Goal: Information Seeking & Learning: Check status

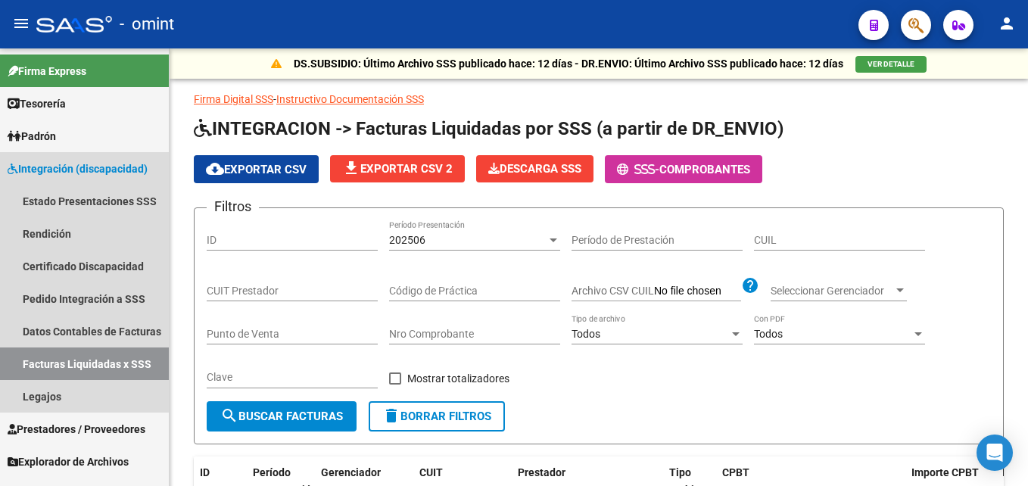
click at [89, 365] on link "Facturas Liquidadas x SSS" at bounding box center [84, 364] width 169 height 33
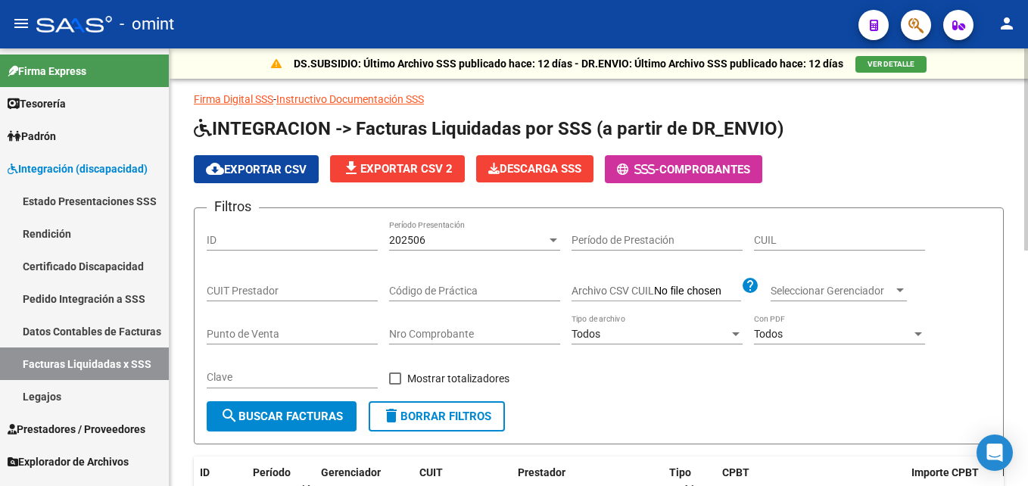
click at [764, 241] on input "CUIL" at bounding box center [839, 240] width 171 height 13
paste input "27-57557097-1"
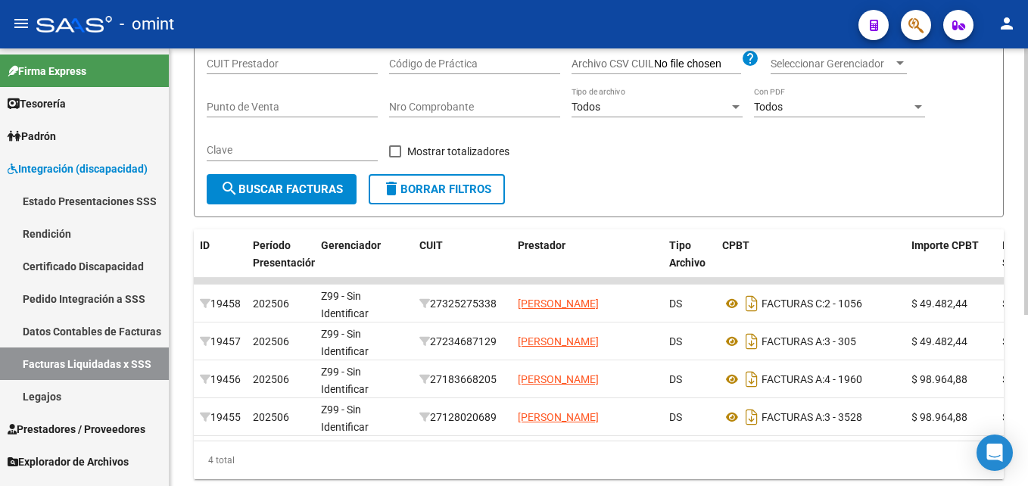
scroll to position [76, 0]
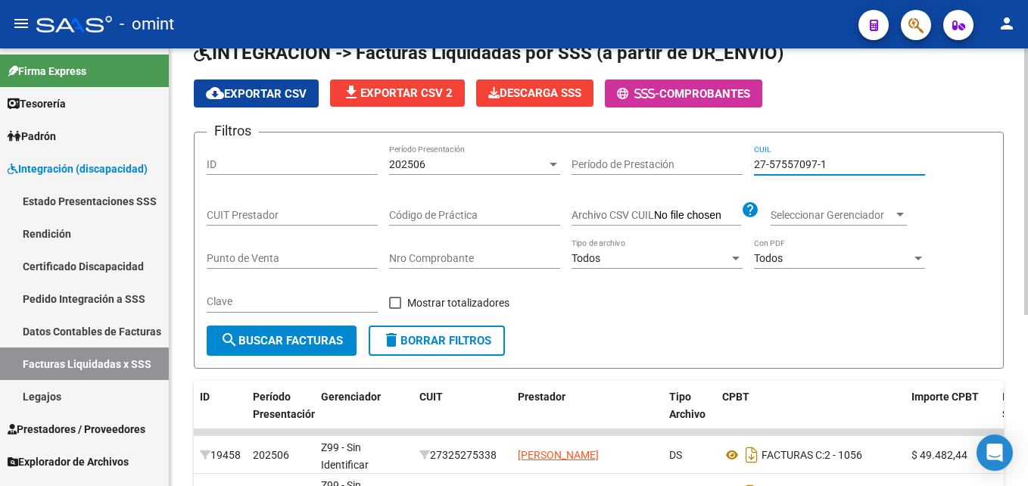
type input "27-57557097-1"
click at [422, 155] on div "202506 Período Presentación" at bounding box center [474, 160] width 171 height 30
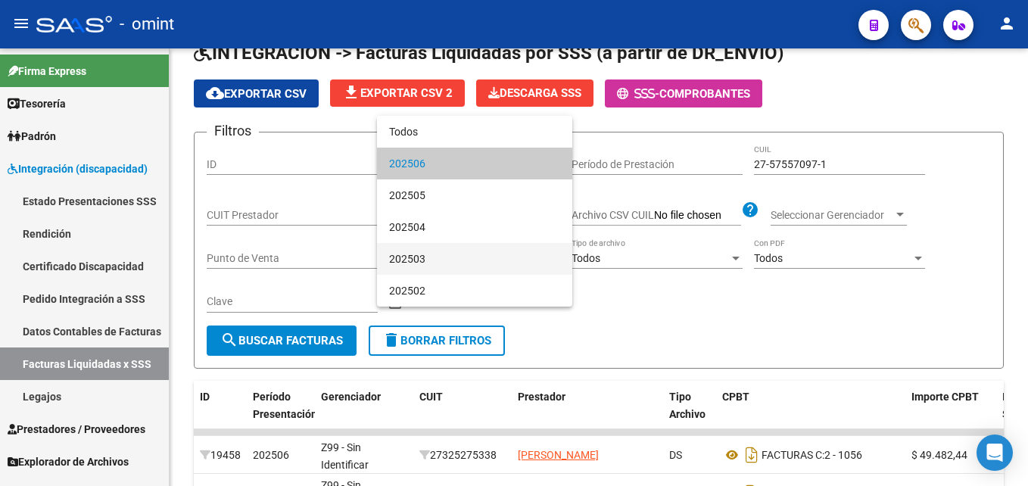
click at [431, 264] on span "202503" at bounding box center [474, 259] width 171 height 32
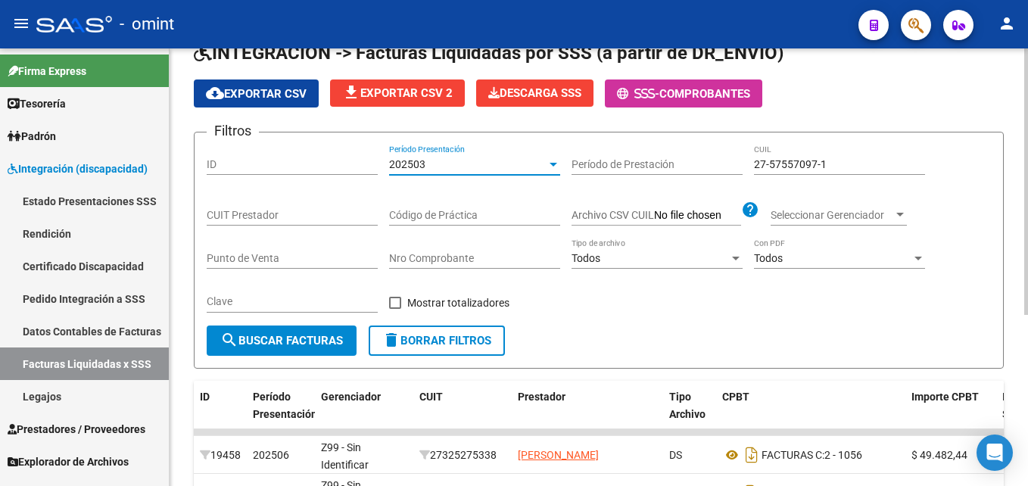
click at [313, 339] on span "search Buscar Facturas" at bounding box center [281, 341] width 123 height 14
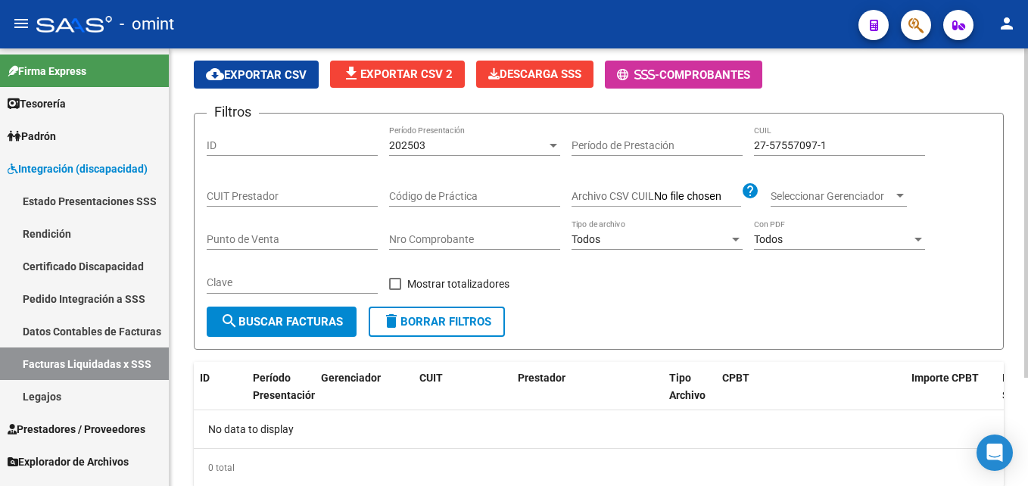
scroll to position [68, 0]
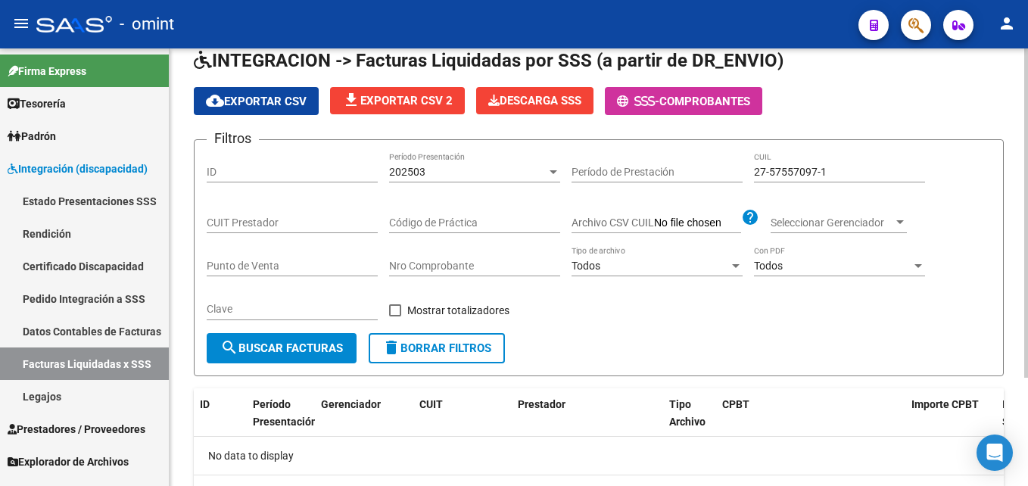
click at [441, 183] on div "202503 Período Presentación" at bounding box center [474, 173] width 171 height 43
click at [441, 179] on div "202503 Período Presentación" at bounding box center [474, 167] width 171 height 30
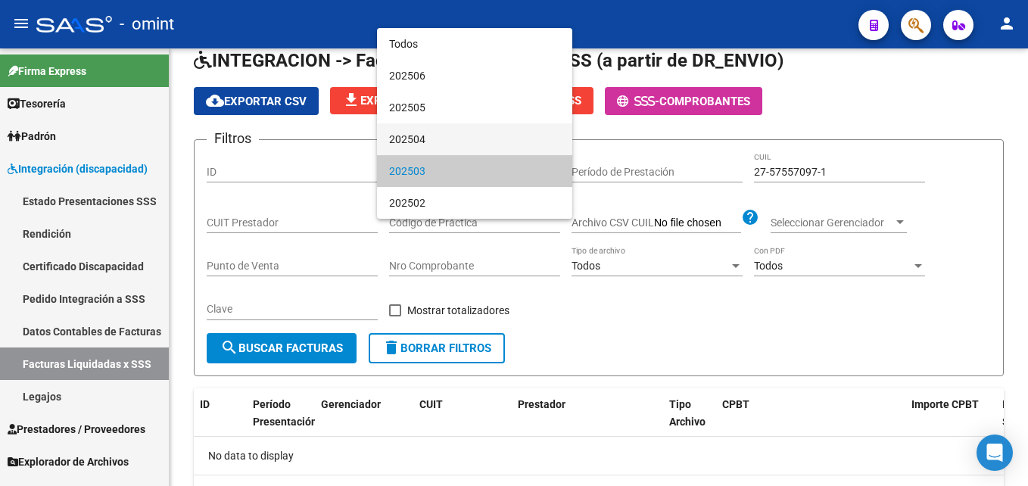
click at [433, 140] on span "202504" at bounding box center [474, 139] width 171 height 32
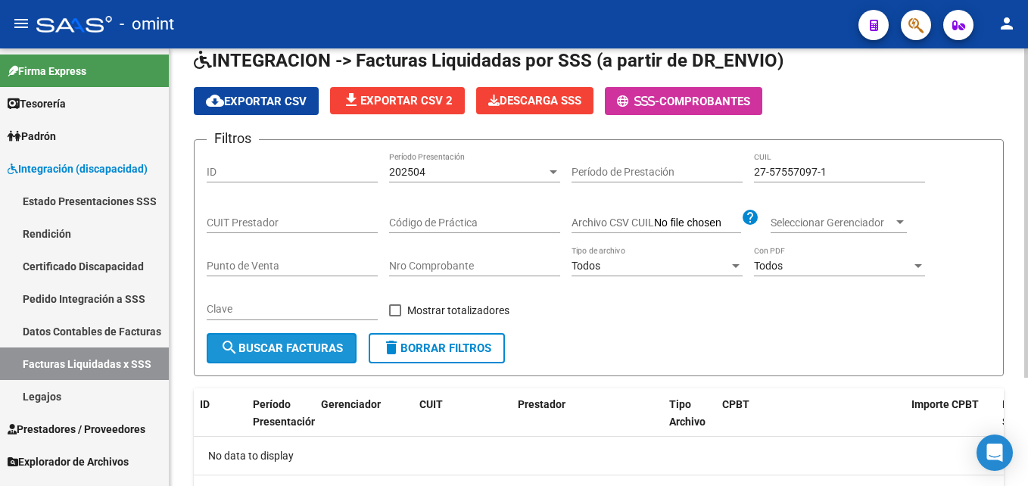
click at [314, 348] on span "search Buscar Facturas" at bounding box center [281, 349] width 123 height 14
click at [449, 171] on div "202504" at bounding box center [468, 172] width 158 height 13
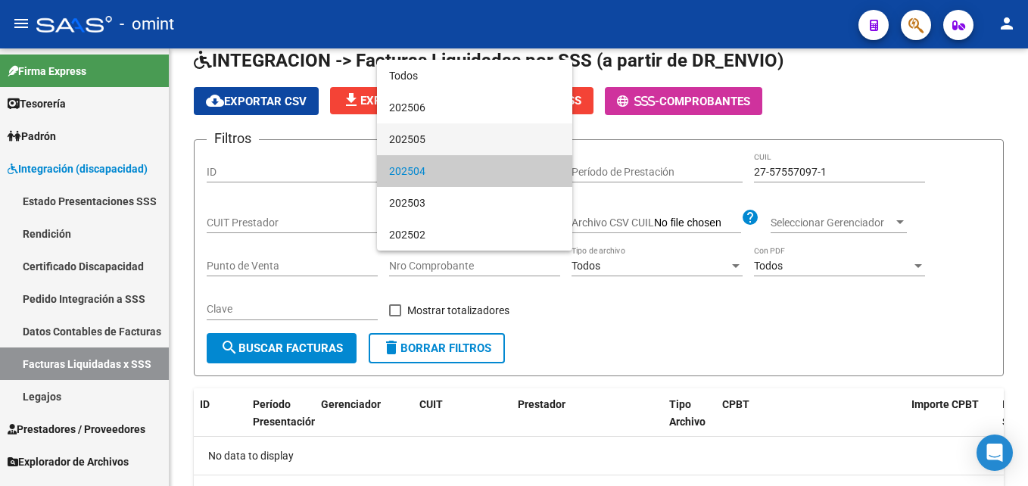
click at [435, 146] on span "202505" at bounding box center [474, 139] width 171 height 32
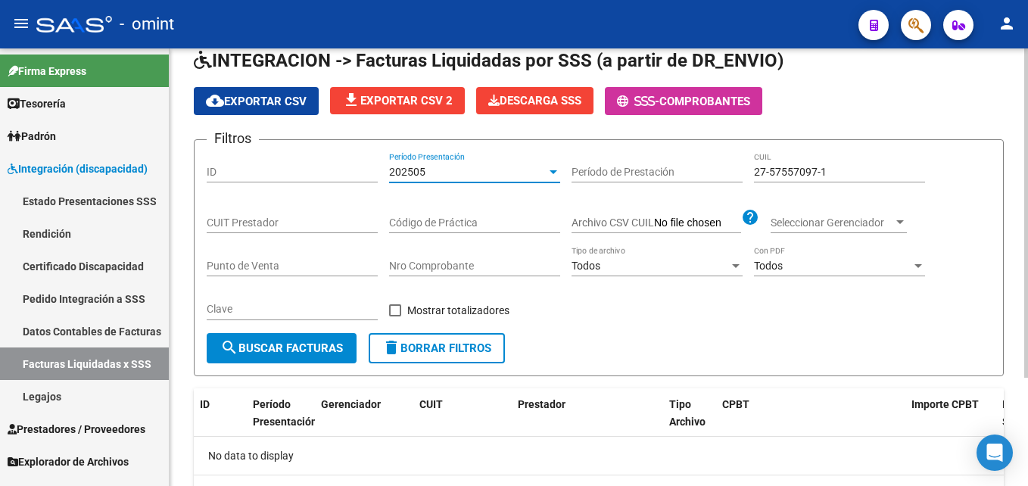
click at [329, 340] on button "search Buscar Facturas" at bounding box center [282, 348] width 150 height 30
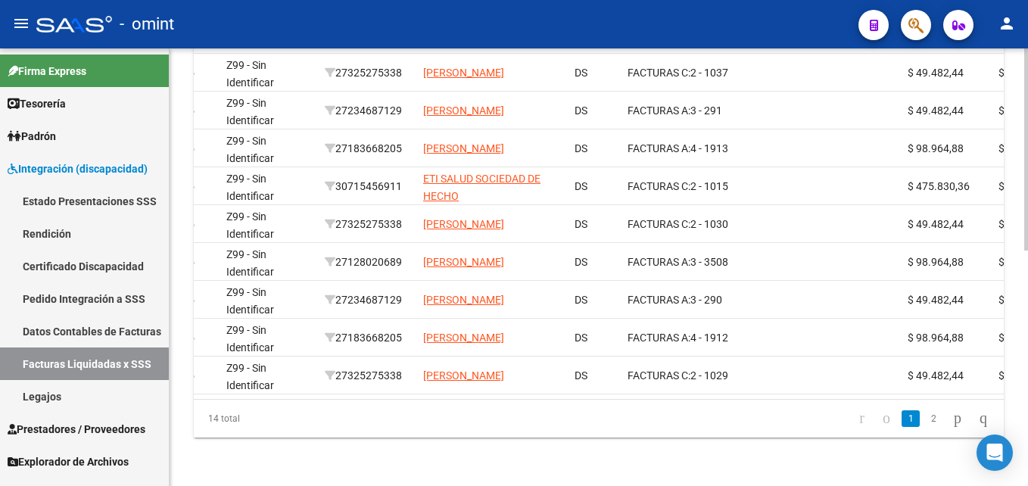
scroll to position [0, 107]
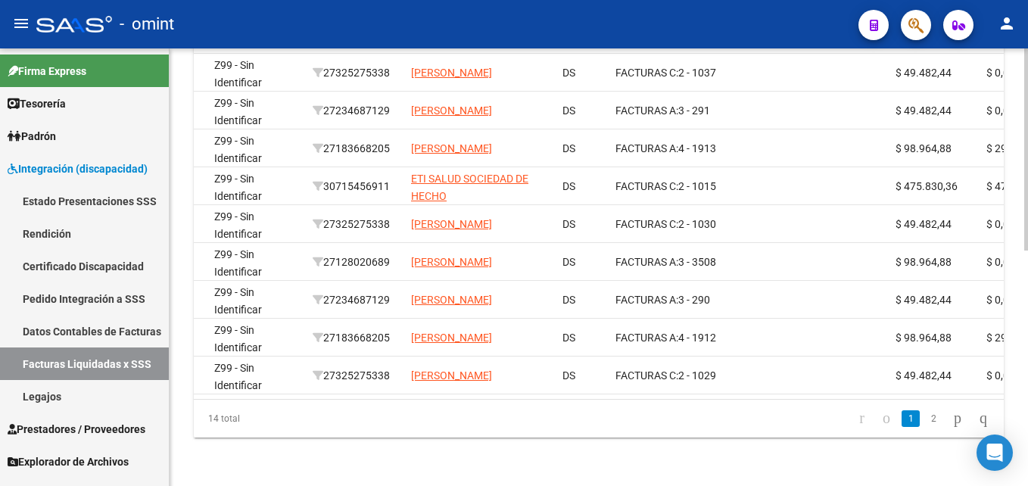
click at [925, 418] on link "2" at bounding box center [934, 418] width 18 height 17
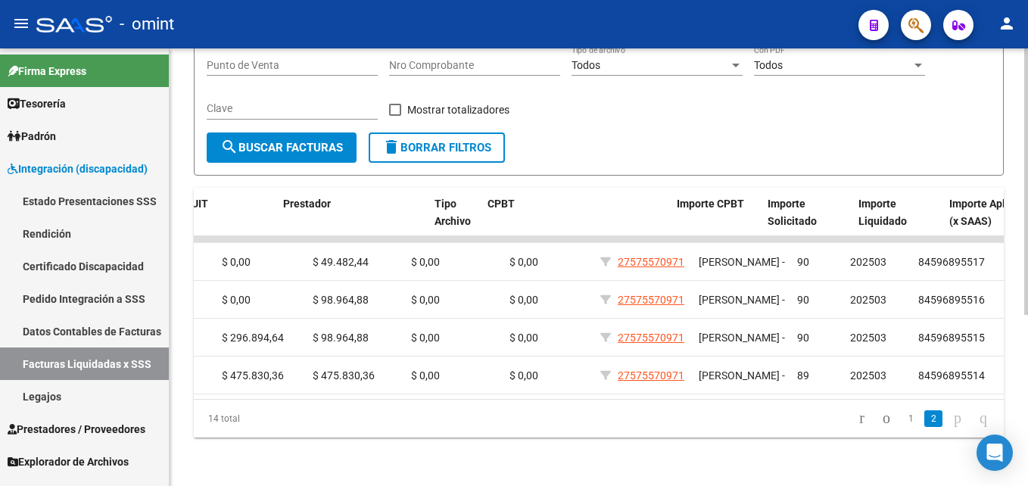
scroll to position [0, 0]
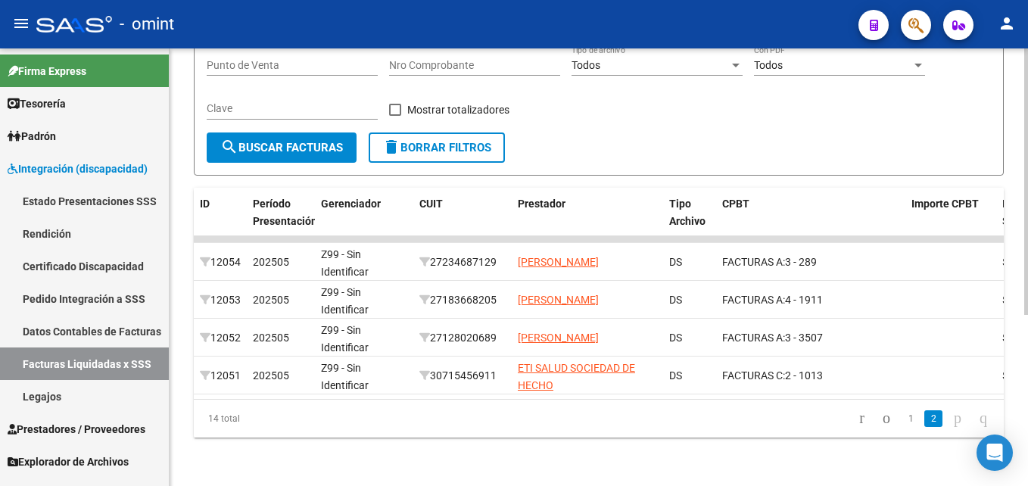
click at [902, 422] on link "1" at bounding box center [911, 418] width 18 height 17
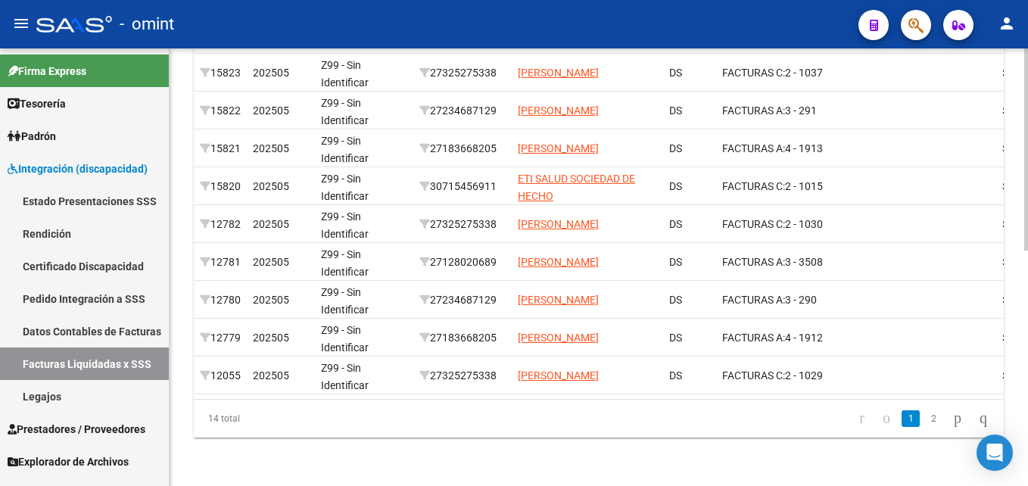
click at [465, 443] on div "DS.SUBSIDIO: Último Archivo SSS publicado hace: 12 días - DR.ENVIO: Último Arch…" at bounding box center [599, 19] width 859 height 934
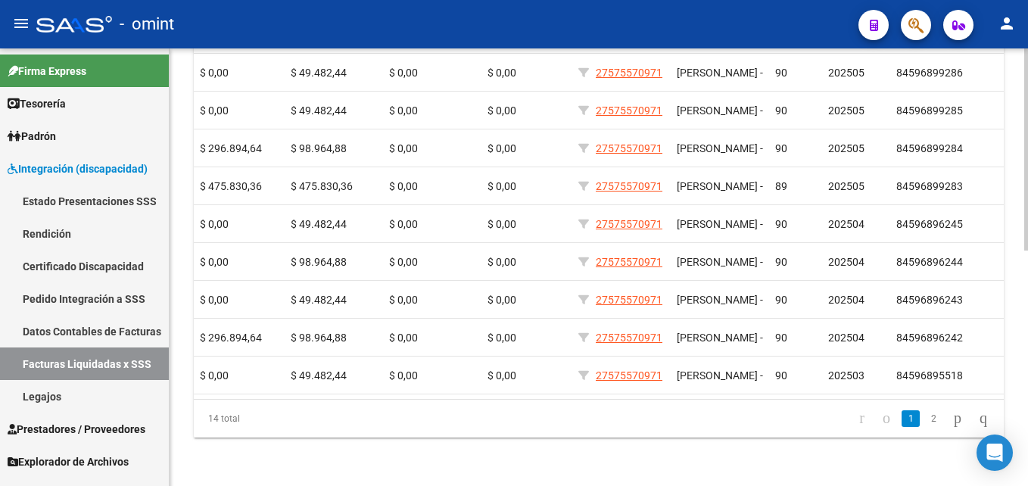
click at [925, 421] on link "2" at bounding box center [934, 418] width 18 height 17
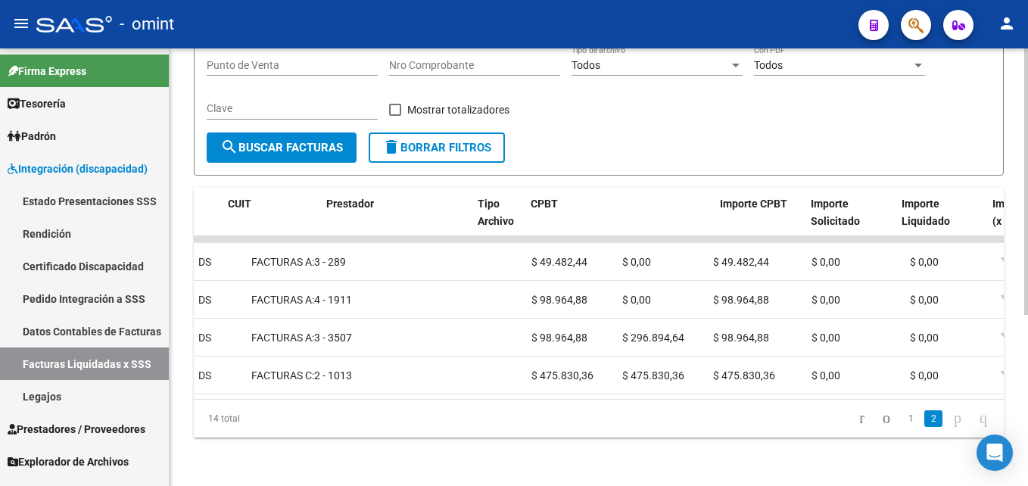
scroll to position [0, 0]
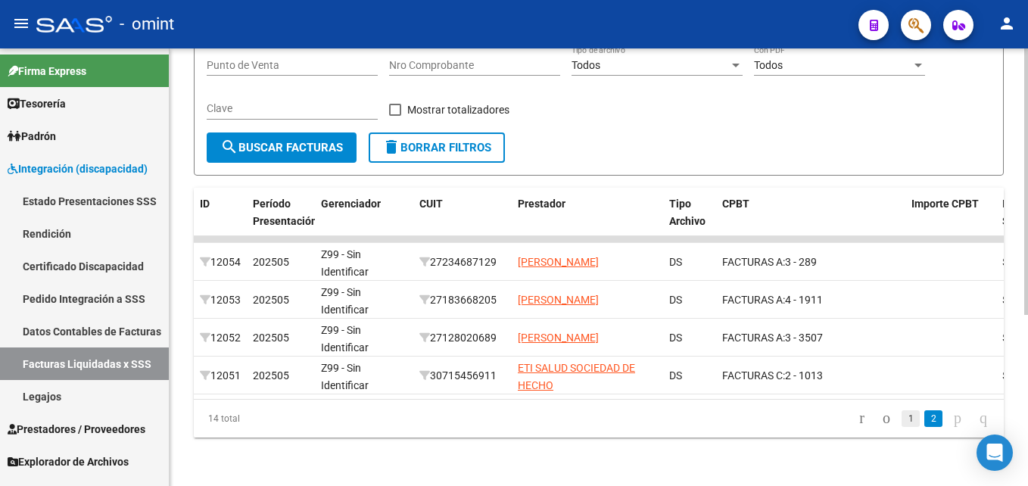
click at [902, 417] on link "1" at bounding box center [911, 418] width 18 height 17
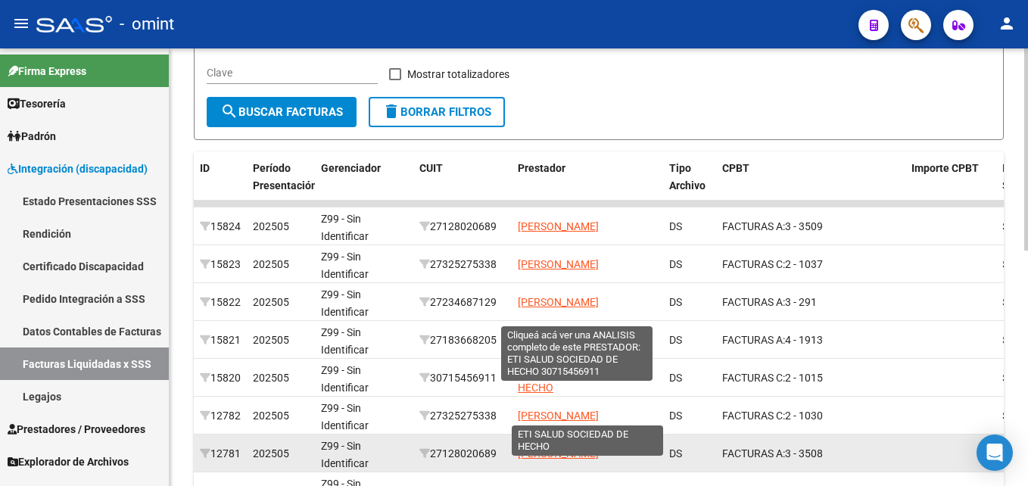
scroll to position [281, 0]
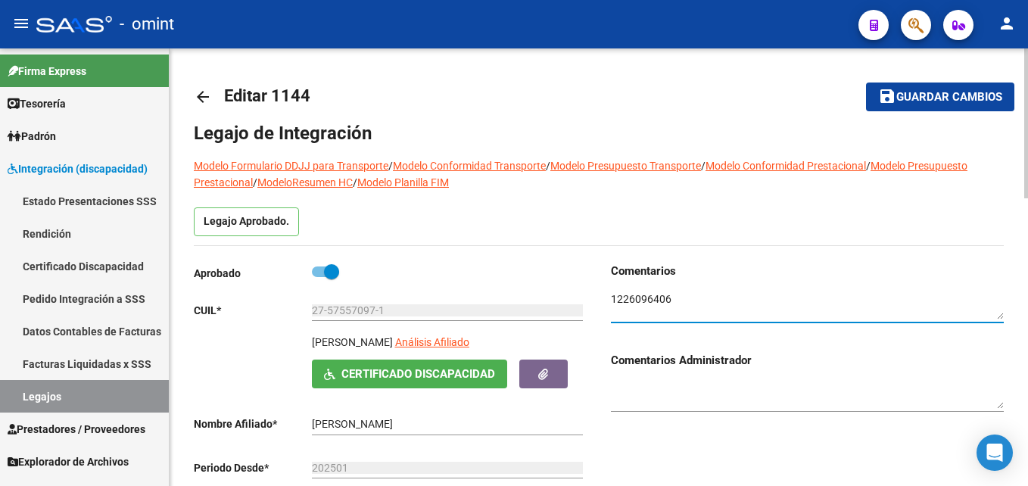
drag, startPoint x: 0, startPoint y: 0, endPoint x: 358, endPoint y: 80, distance: 367.1
click at [358, 304] on input "27-57557097-1" at bounding box center [447, 310] width 271 height 13
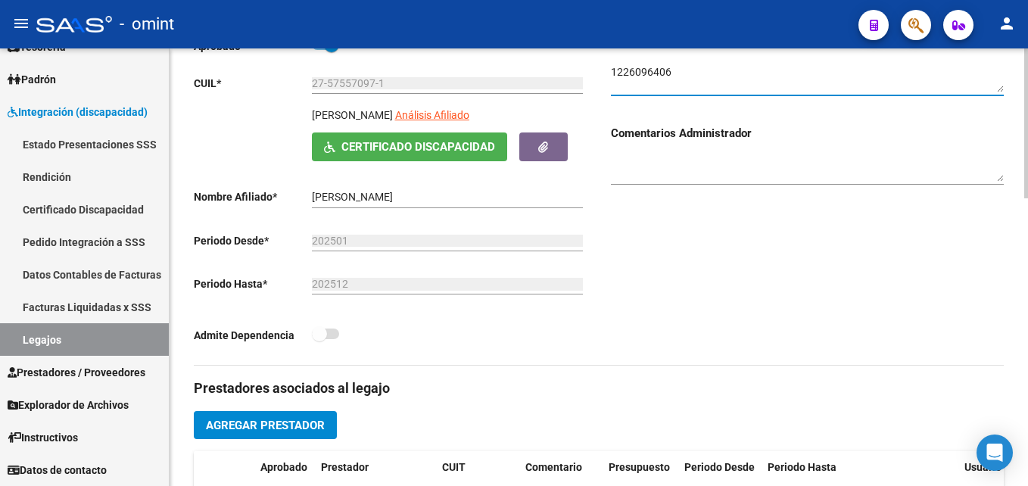
click at [358, 80] on input "27-57557097-1" at bounding box center [447, 83] width 271 height 13
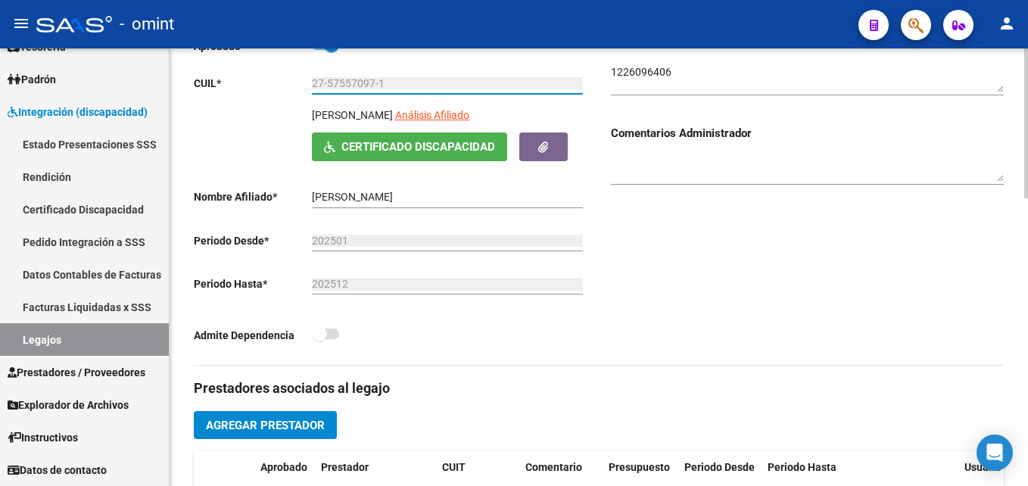
click at [358, 80] on input "27-57557097-1" at bounding box center [447, 83] width 271 height 13
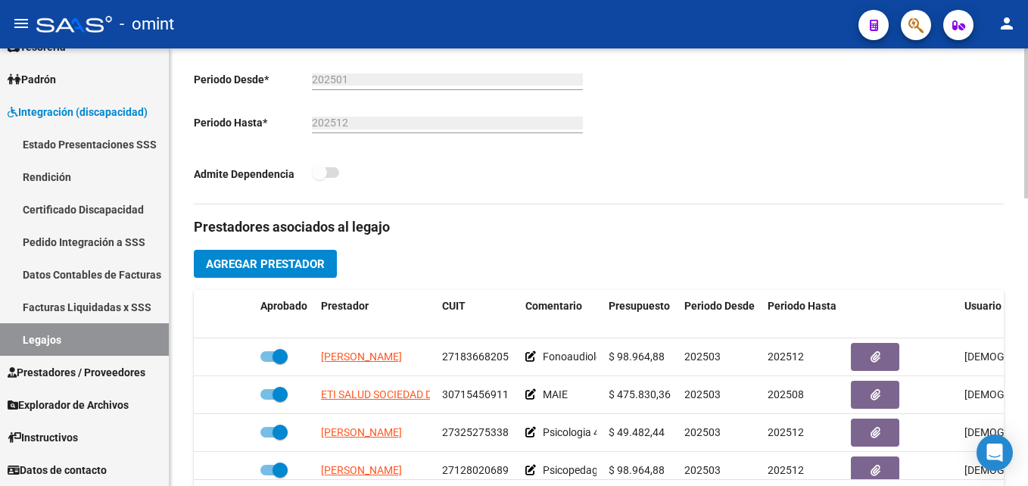
scroll to position [379, 0]
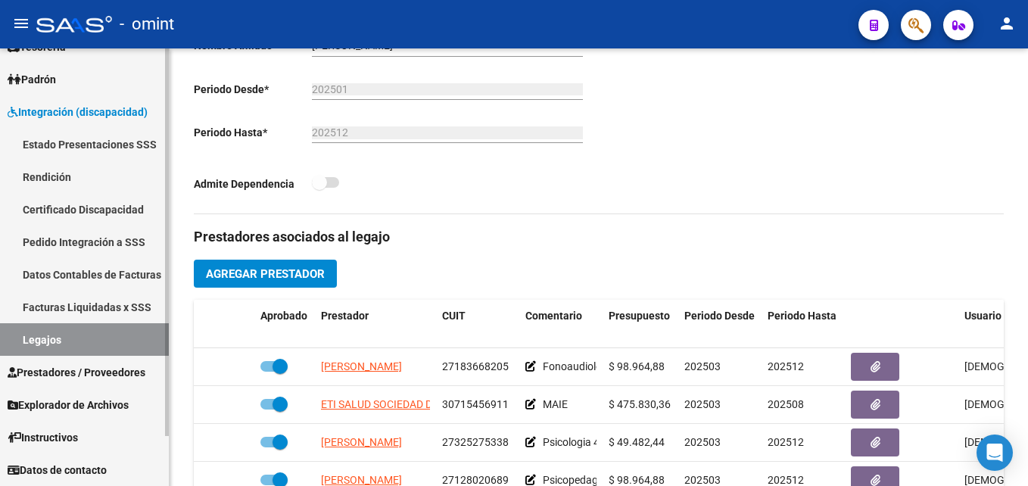
click at [63, 339] on link "Legajos" at bounding box center [84, 339] width 169 height 33
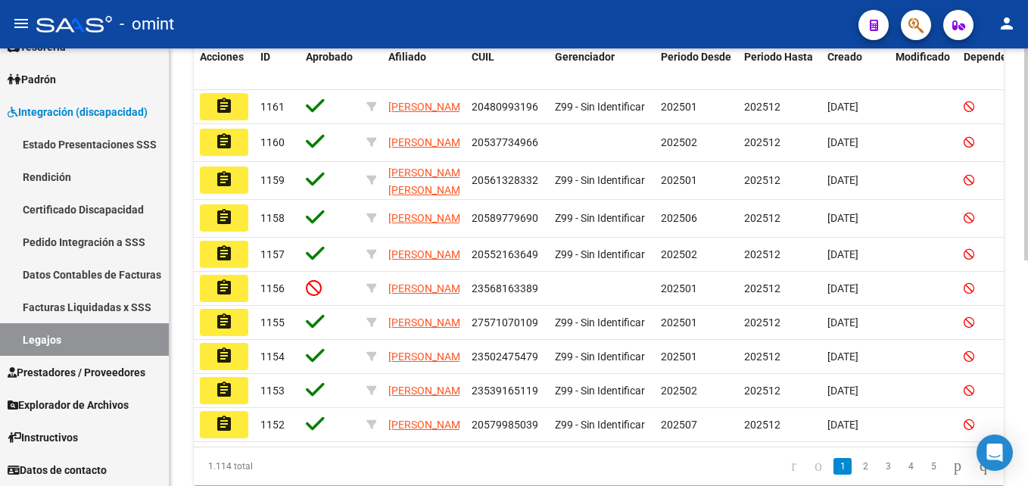
click at [580, 161] on datatable-body-cell at bounding box center [602, 142] width 106 height 37
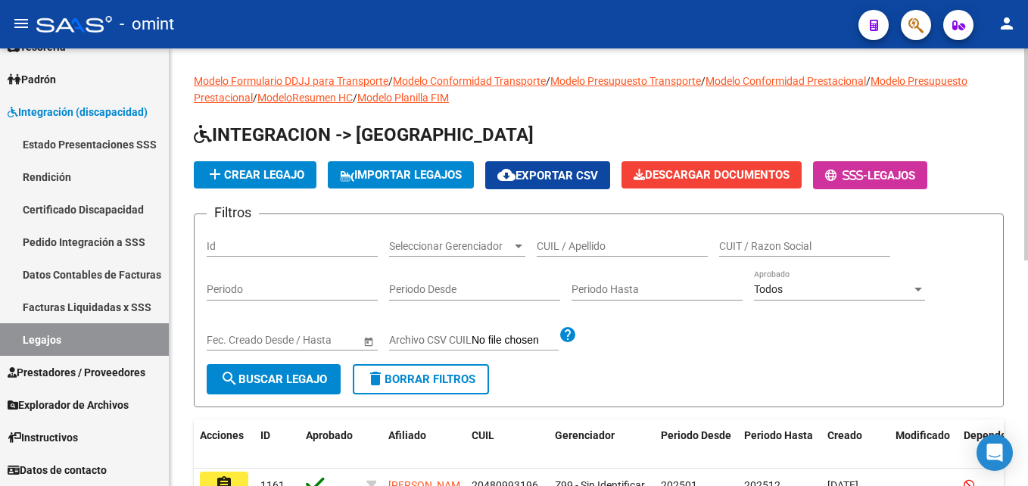
click at [606, 245] on input "CUIL / Apellido" at bounding box center [622, 246] width 171 height 13
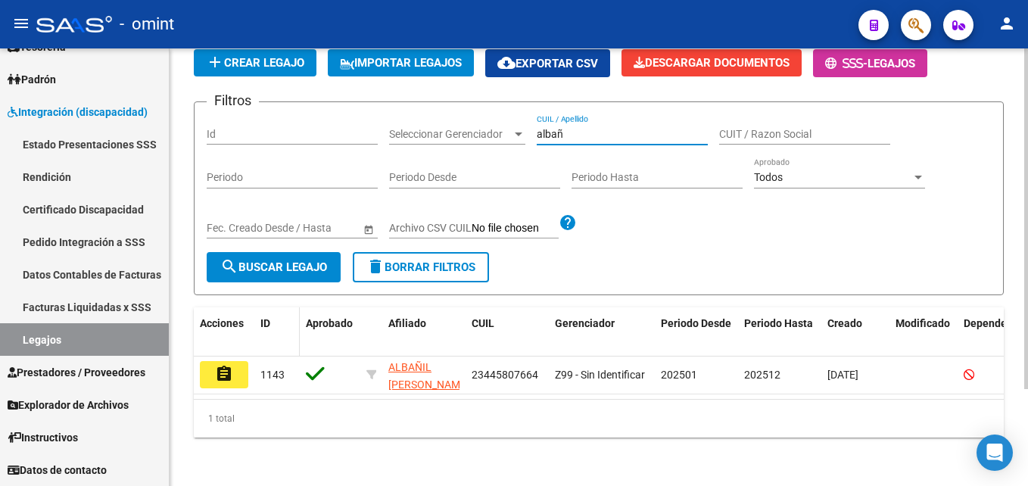
scroll to position [125, 0]
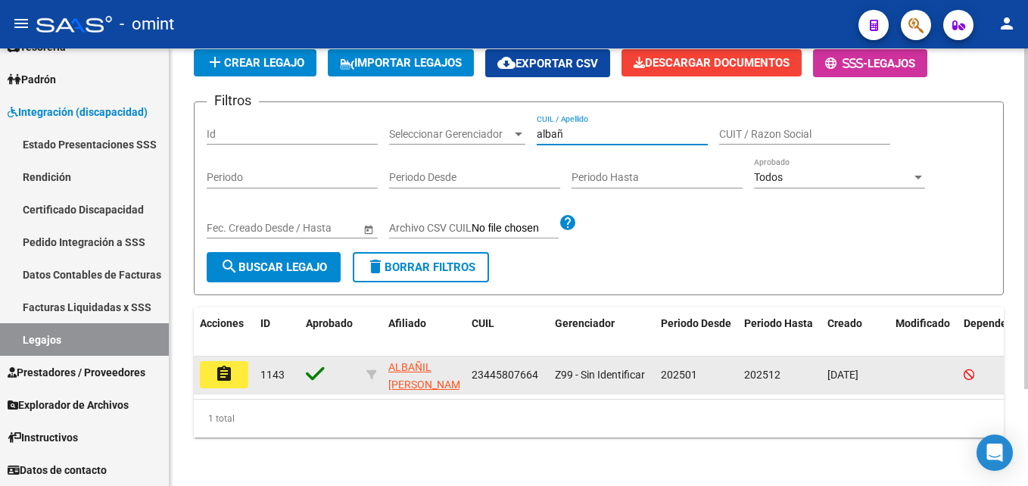
type input "albañ"
click at [242, 365] on button "assignment" at bounding box center [224, 374] width 48 height 27
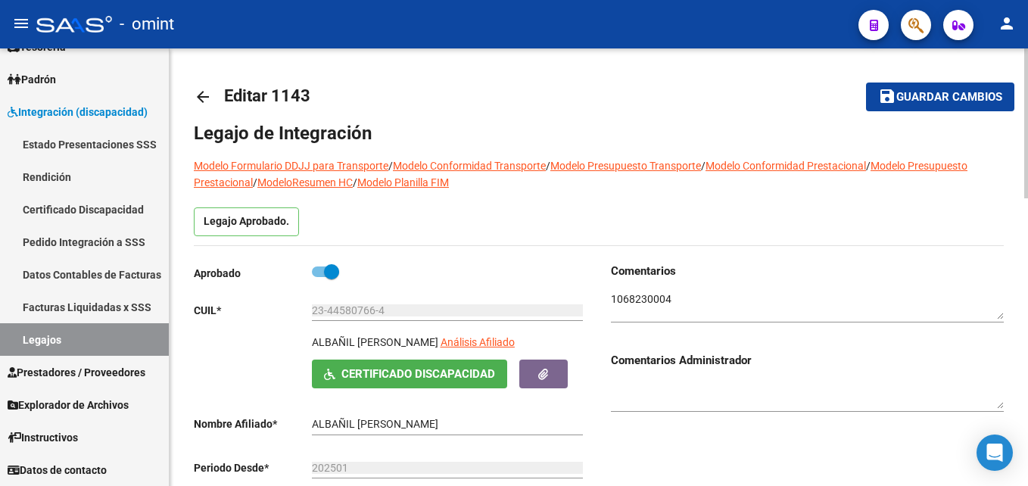
click at [638, 296] on textarea at bounding box center [807, 306] width 393 height 29
